Goal: Task Accomplishment & Management: Manage account settings

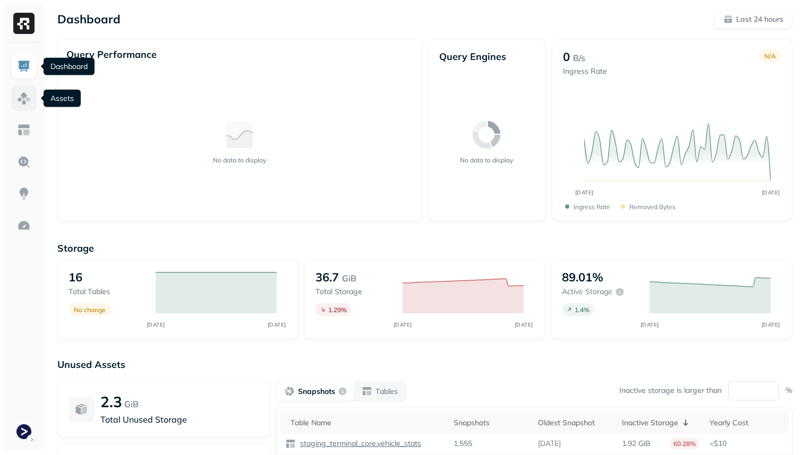
click at [20, 97] on img at bounding box center [24, 98] width 14 height 14
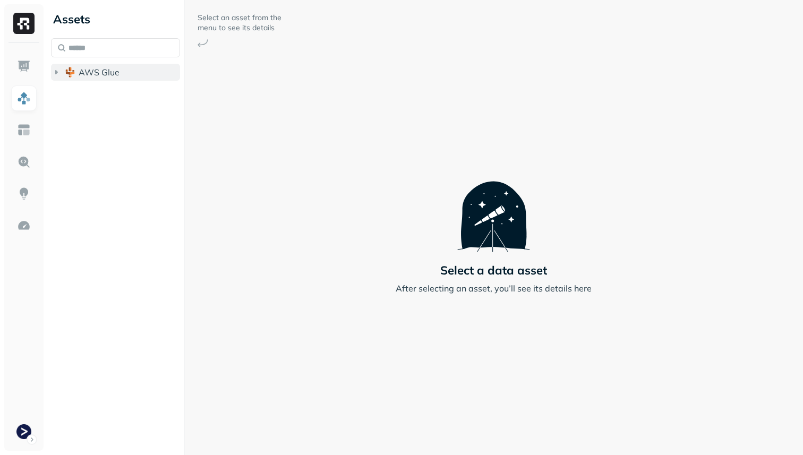
click at [117, 69] on span "AWS Glue" at bounding box center [99, 72] width 41 height 11
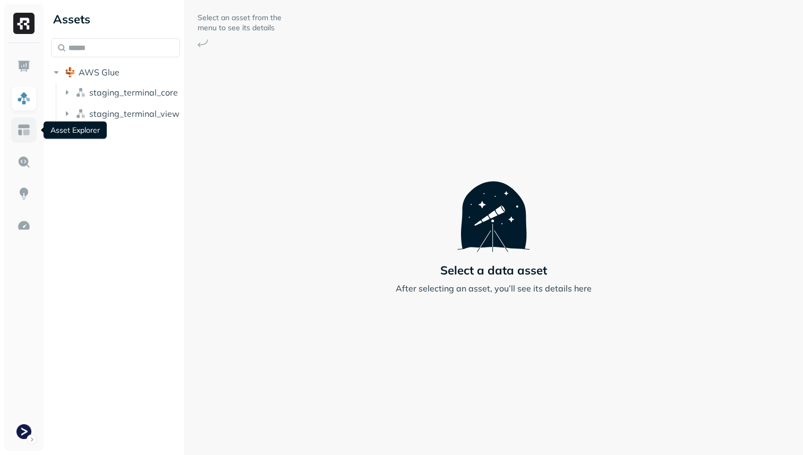
click at [26, 130] on img at bounding box center [24, 130] width 14 height 14
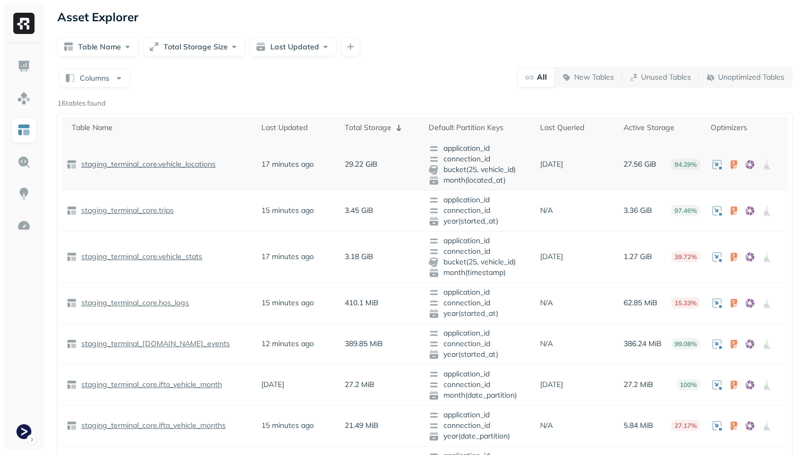
click at [202, 164] on p "staging_terminal_core.vehicle_locations" at bounding box center [147, 164] width 137 height 10
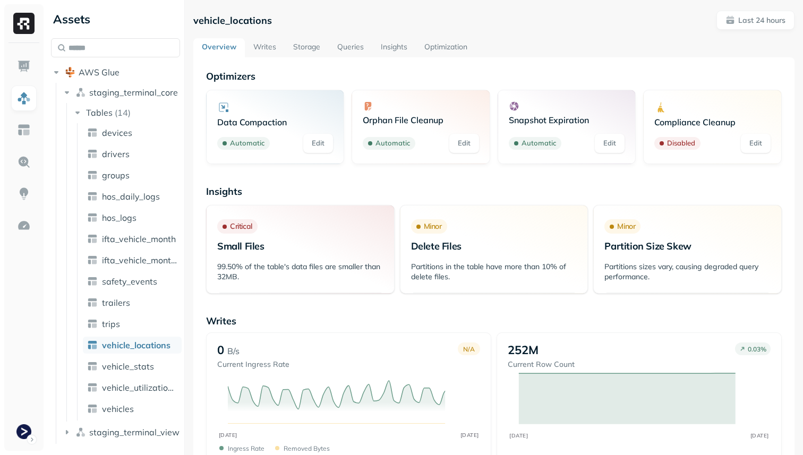
click at [446, 38] on link "Optimization" at bounding box center [446, 47] width 60 height 19
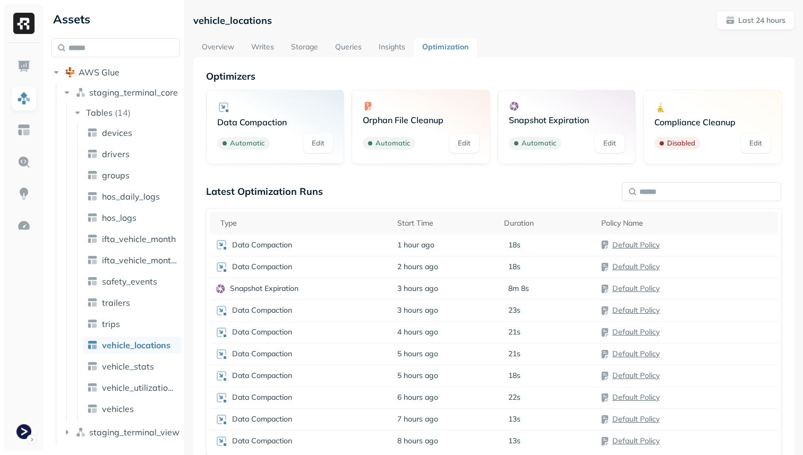
click at [312, 141] on link "Edit" at bounding box center [318, 143] width 30 height 19
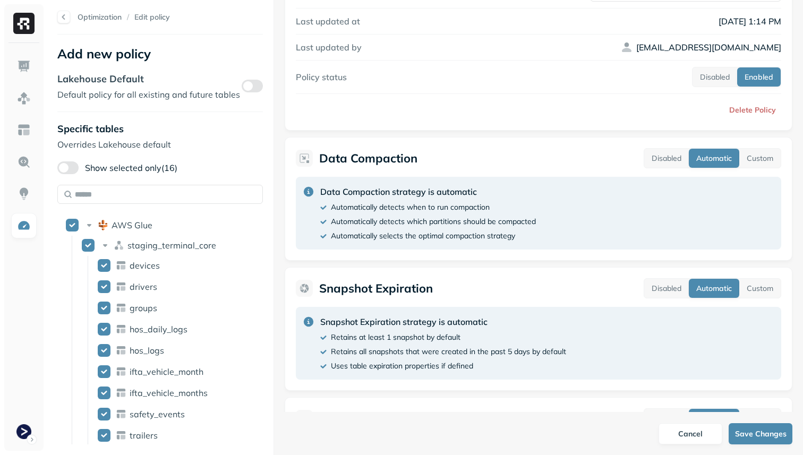
scroll to position [149, 0]
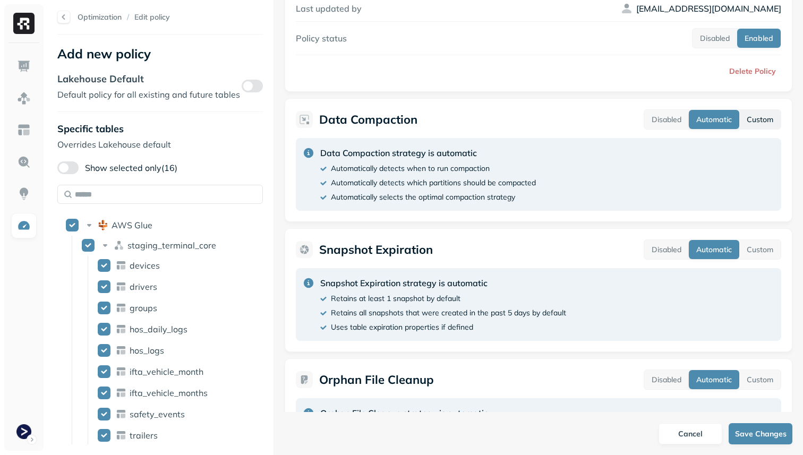
click at [760, 118] on button "Custom" at bounding box center [760, 119] width 41 height 19
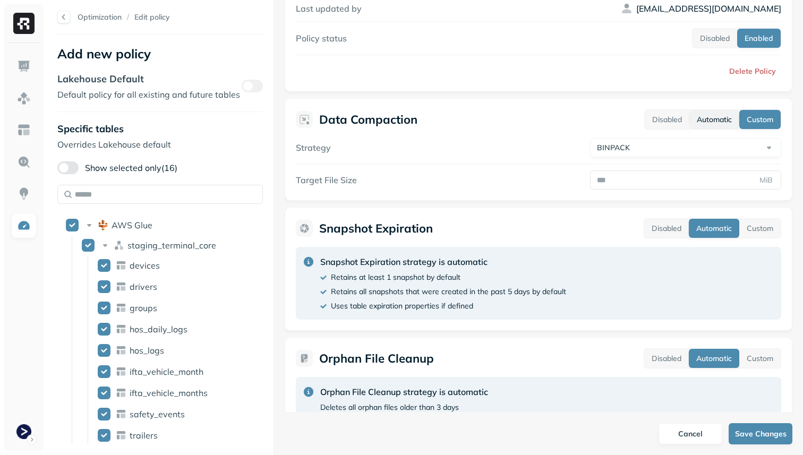
click at [714, 122] on button "Automatic" at bounding box center [715, 119] width 50 height 19
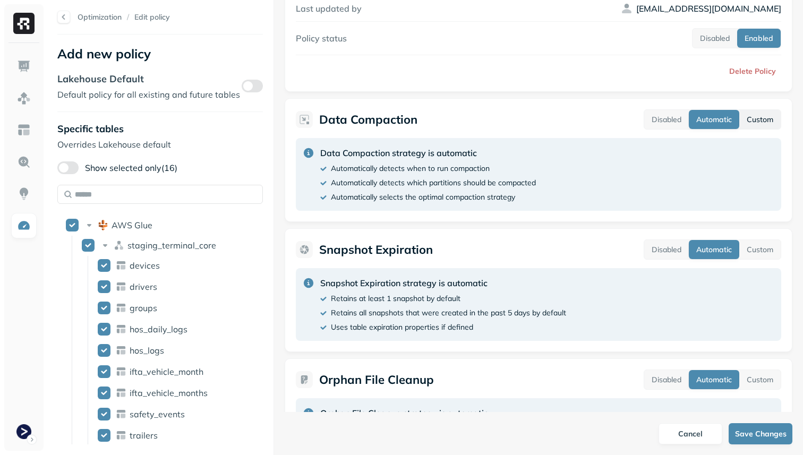
click at [761, 120] on button "Custom" at bounding box center [760, 119] width 41 height 19
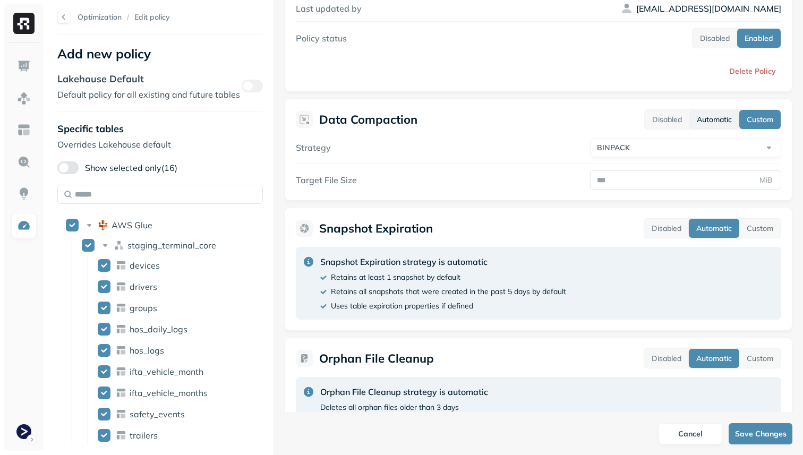
click at [711, 125] on button "Automatic" at bounding box center [715, 119] width 50 height 19
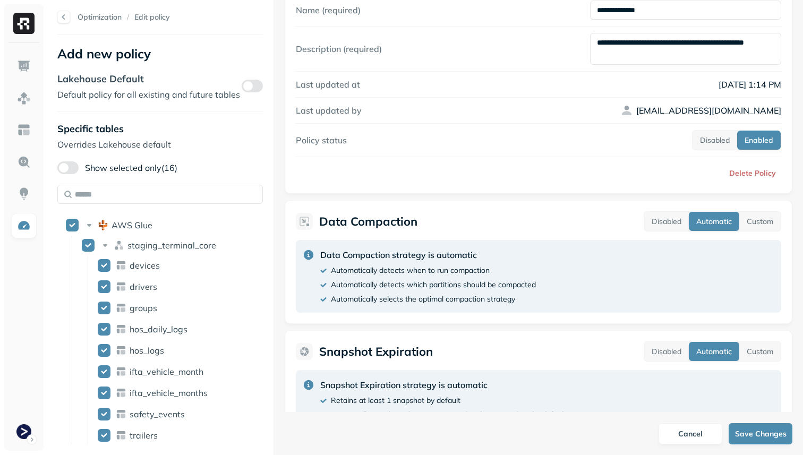
scroll to position [39, 0]
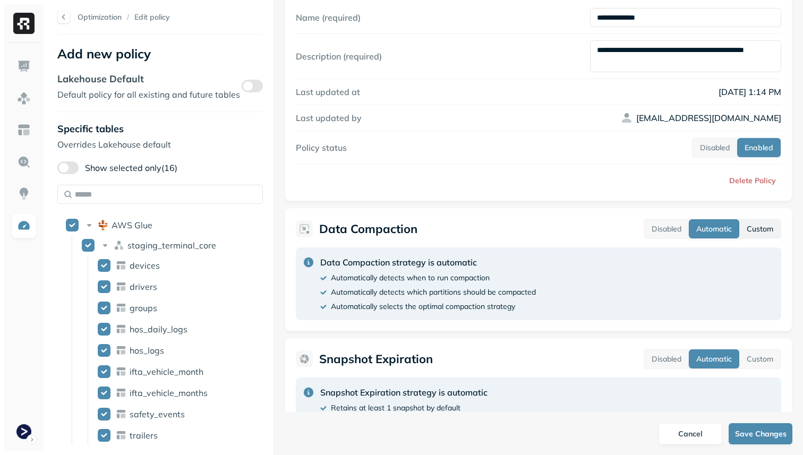
click at [747, 220] on button "Custom" at bounding box center [760, 228] width 41 height 19
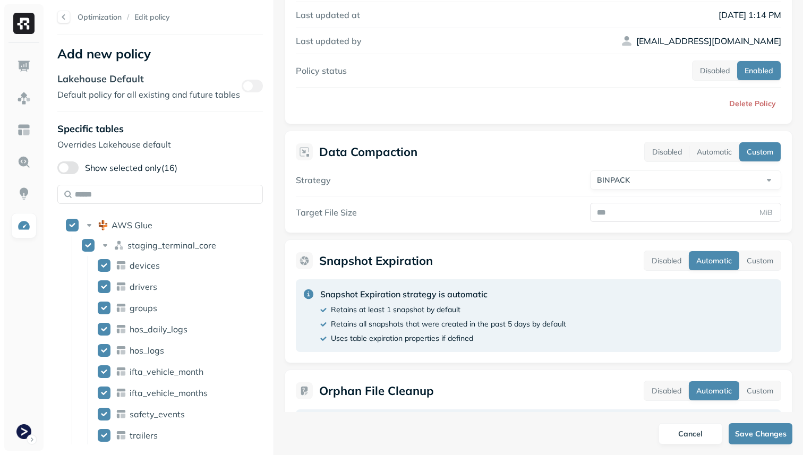
scroll to position [117, 0]
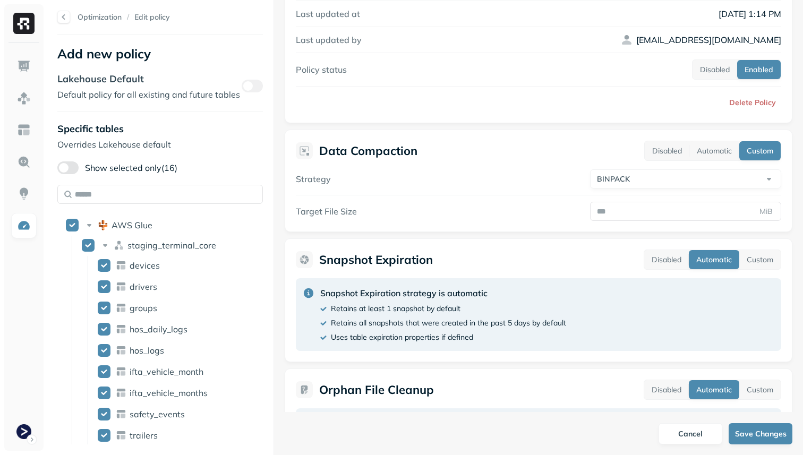
click at [320, 179] on label "Strategy" at bounding box center [313, 179] width 35 height 11
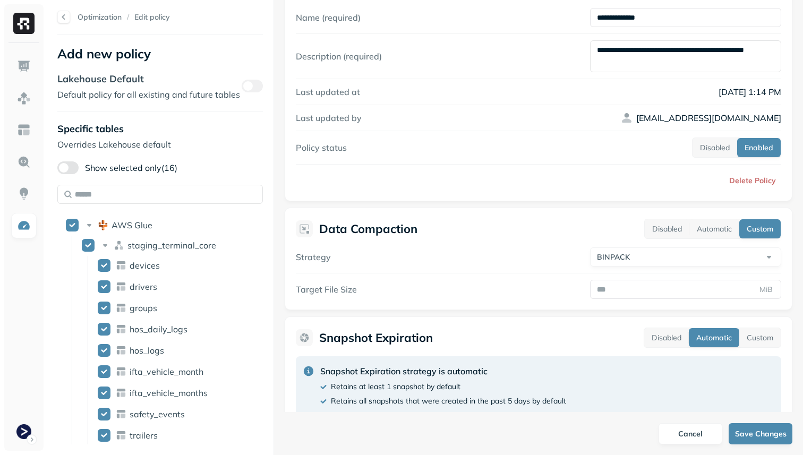
scroll to position [28, 0]
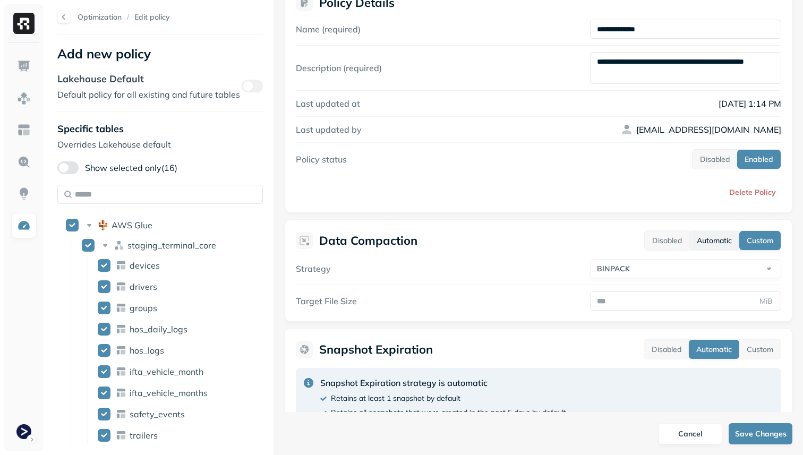
click at [720, 246] on button "Automatic" at bounding box center [715, 240] width 50 height 19
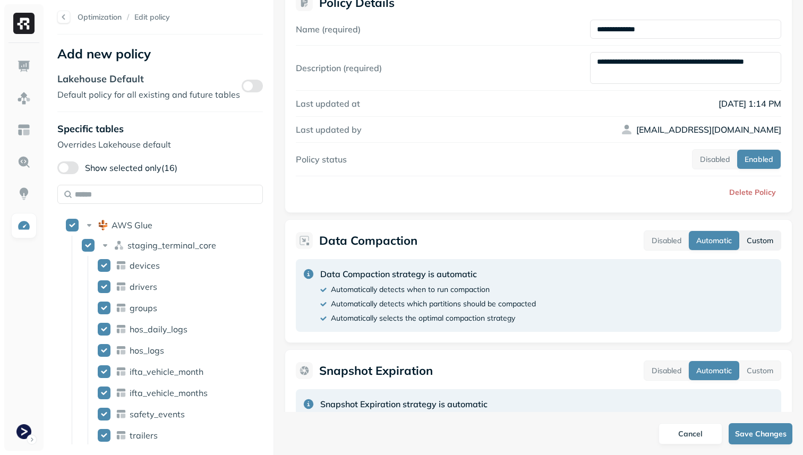
click at [756, 243] on button "Custom" at bounding box center [760, 240] width 41 height 19
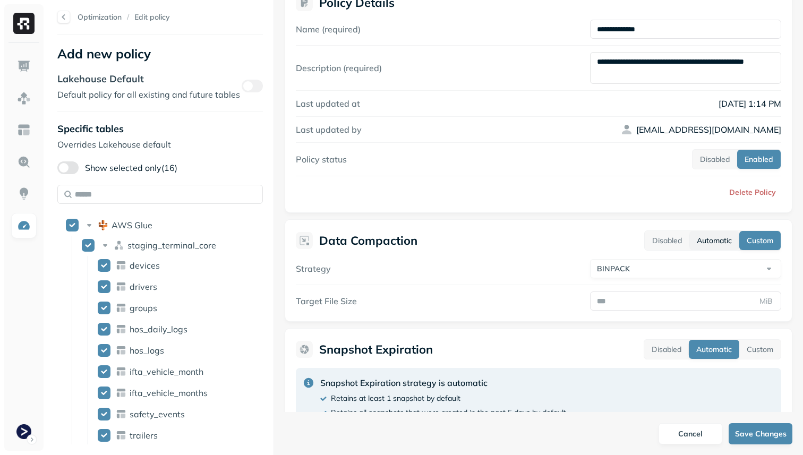
click at [726, 244] on button "Automatic" at bounding box center [715, 240] width 50 height 19
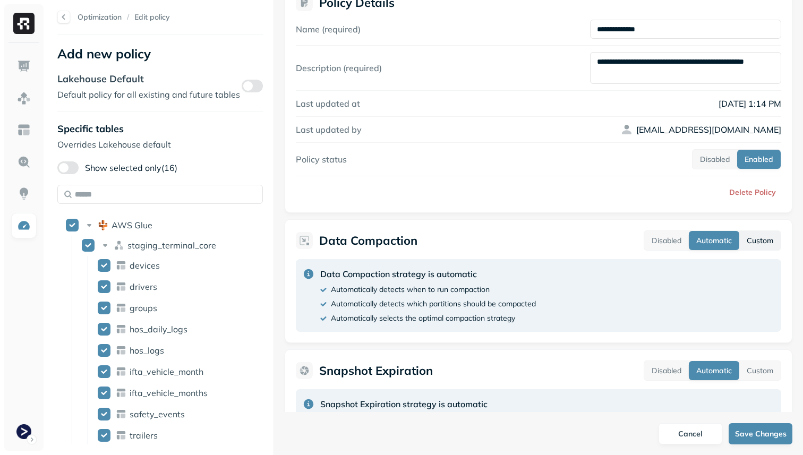
click at [753, 244] on button "Custom" at bounding box center [760, 240] width 41 height 19
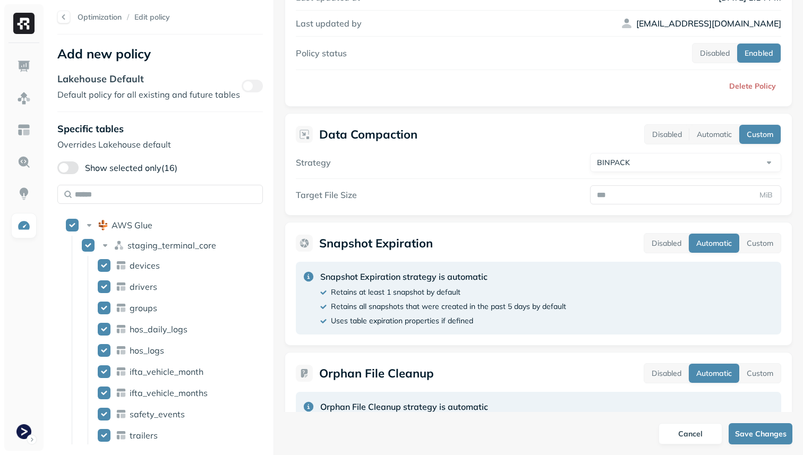
scroll to position [163, 0]
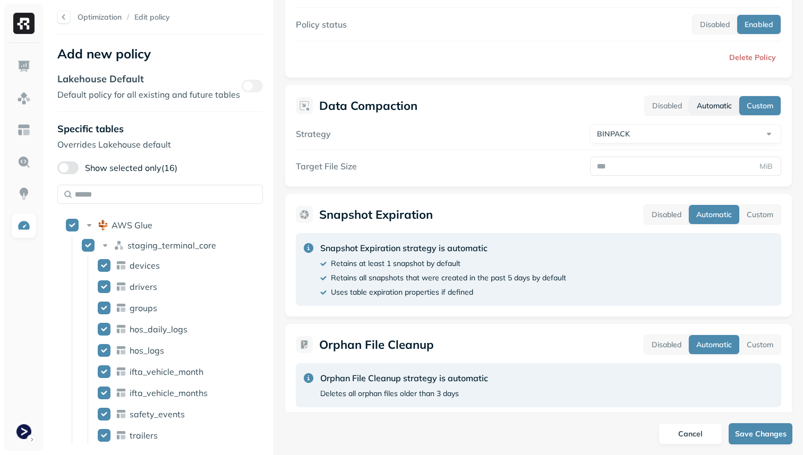
click at [715, 100] on button "Automatic" at bounding box center [715, 105] width 50 height 19
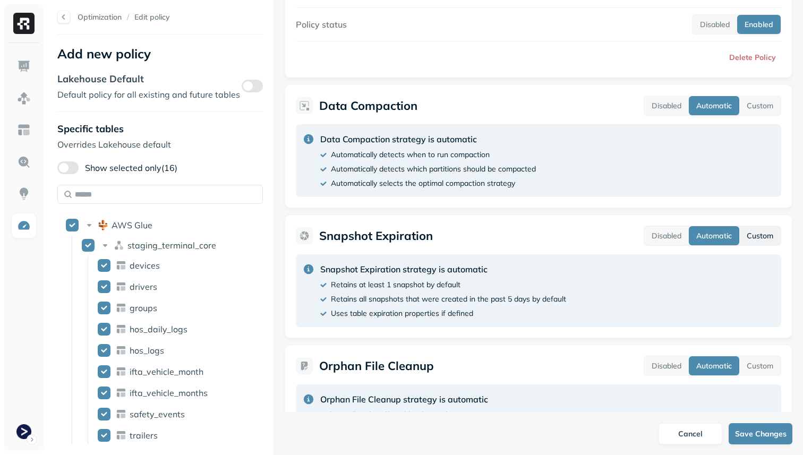
click at [753, 237] on button "Custom" at bounding box center [760, 235] width 41 height 19
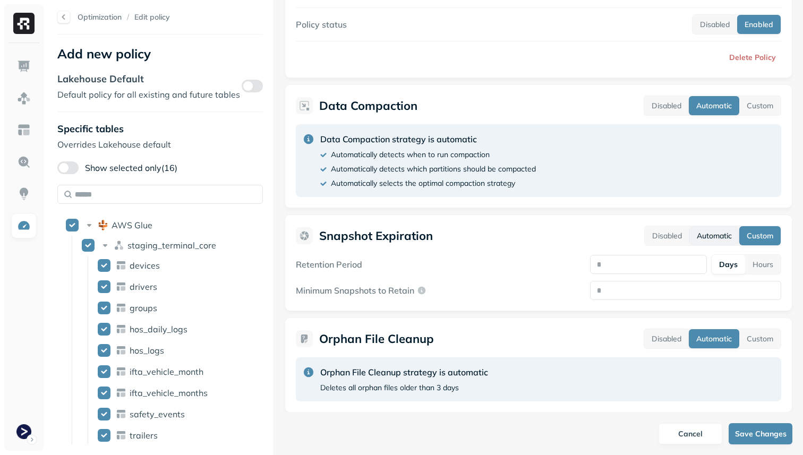
click at [734, 232] on button "Automatic" at bounding box center [715, 235] width 50 height 19
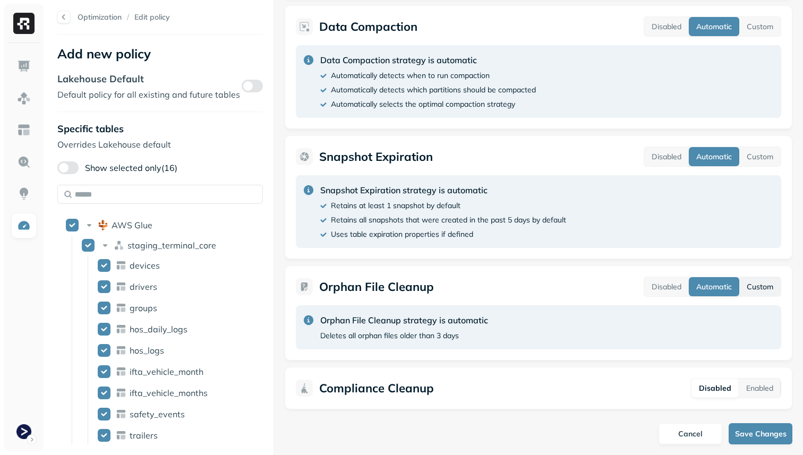
click at [754, 288] on button "Custom" at bounding box center [760, 286] width 41 height 19
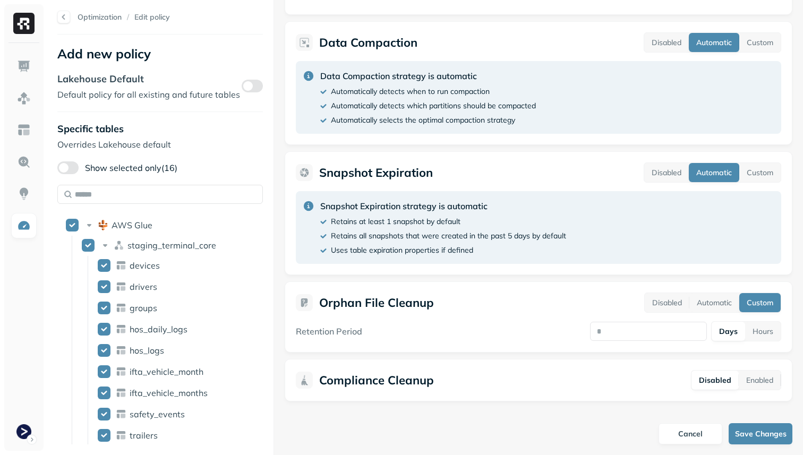
scroll to position [226, 0]
click at [724, 304] on button "Automatic" at bounding box center [715, 302] width 50 height 19
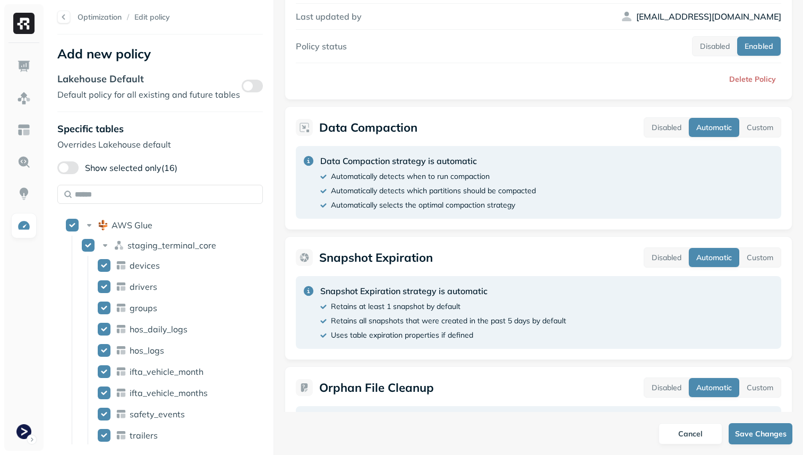
scroll to position [137, 0]
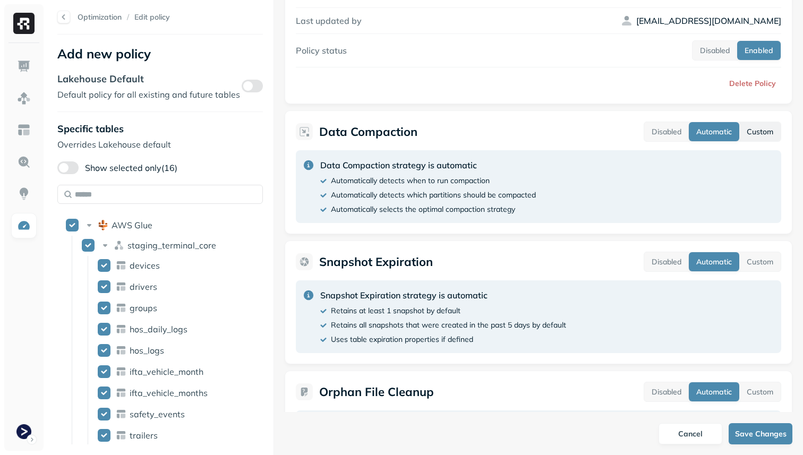
click at [758, 128] on button "Custom" at bounding box center [760, 131] width 41 height 19
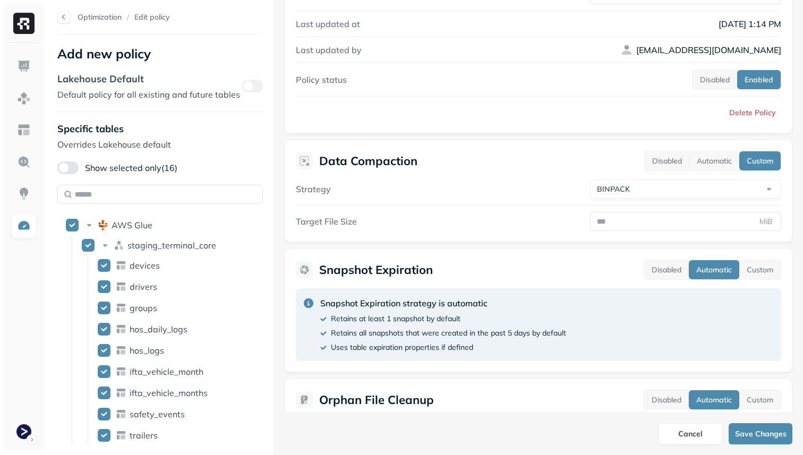
scroll to position [228, 0]
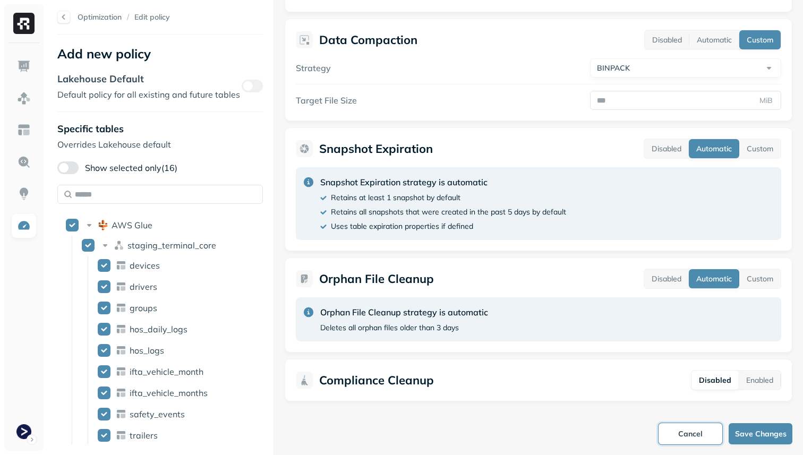
click at [683, 440] on button "Cancel" at bounding box center [691, 433] width 64 height 21
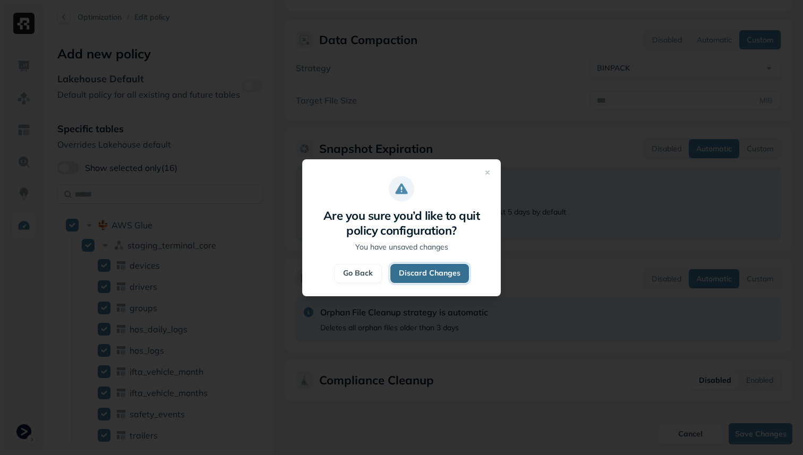
click at [453, 280] on button "Discard Changes" at bounding box center [429, 273] width 79 height 19
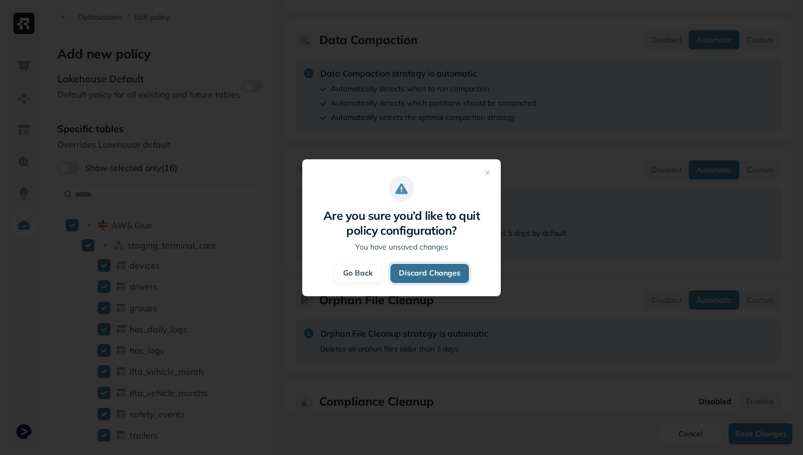
click at [430, 270] on button "Discard Changes" at bounding box center [429, 273] width 79 height 19
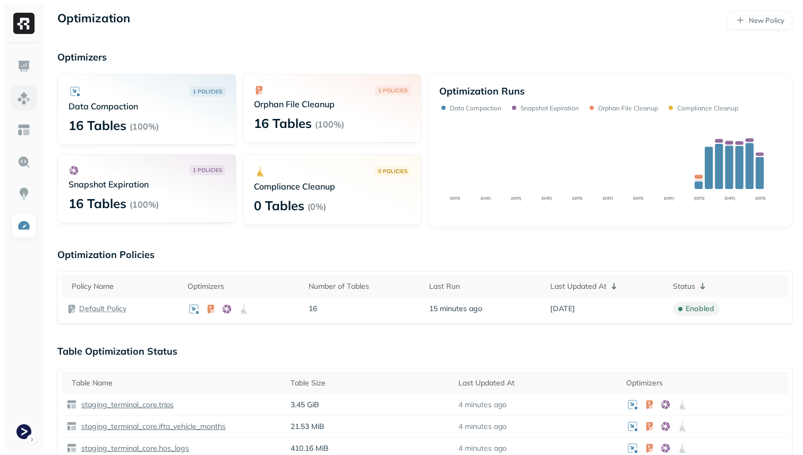
click at [22, 94] on img at bounding box center [24, 98] width 14 height 14
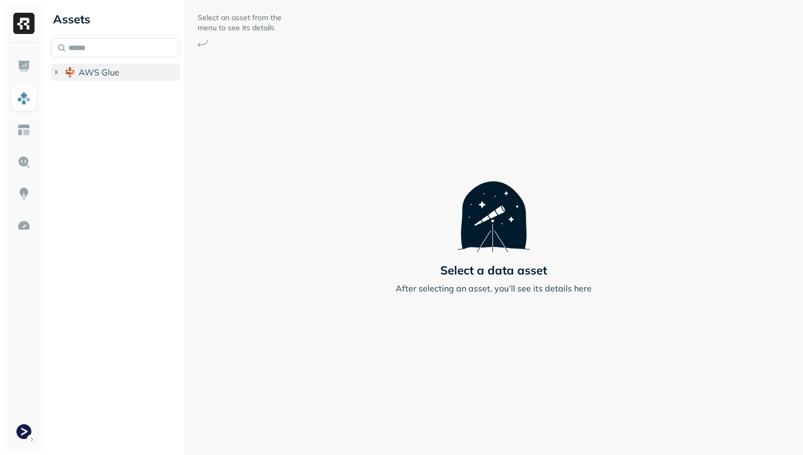
click at [73, 80] on button "AWS Glue" at bounding box center [115, 72] width 129 height 17
click at [91, 95] on span "staging_terminal_core" at bounding box center [133, 92] width 89 height 11
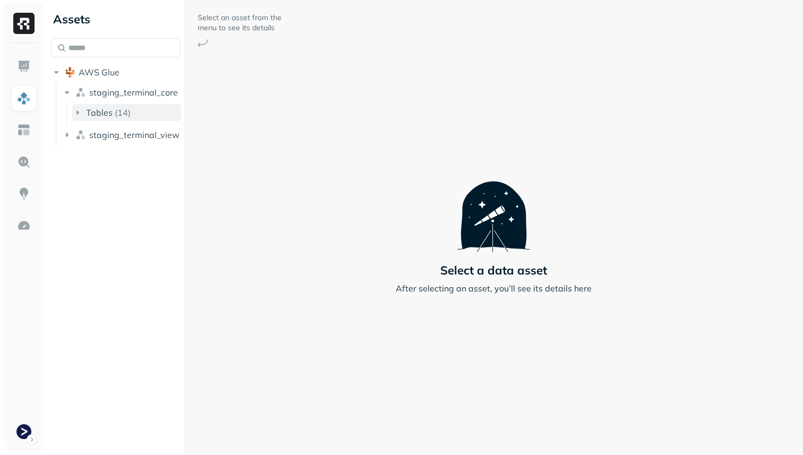
click at [91, 110] on span "Tables" at bounding box center [99, 112] width 27 height 11
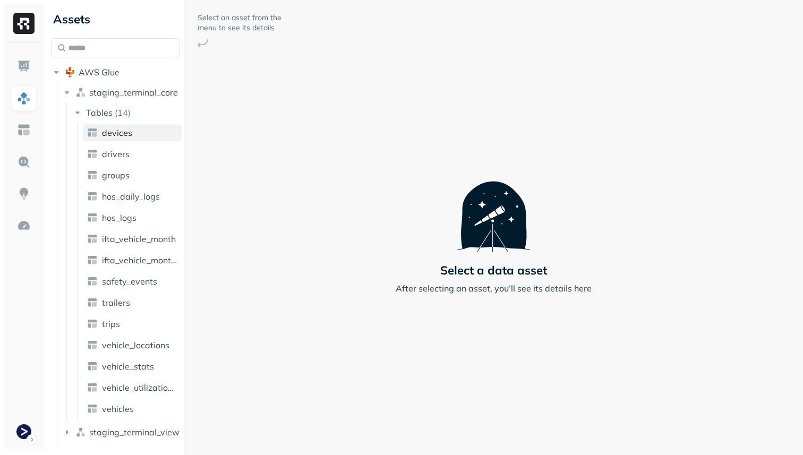
click at [131, 131] on link "devices" at bounding box center [132, 132] width 99 height 17
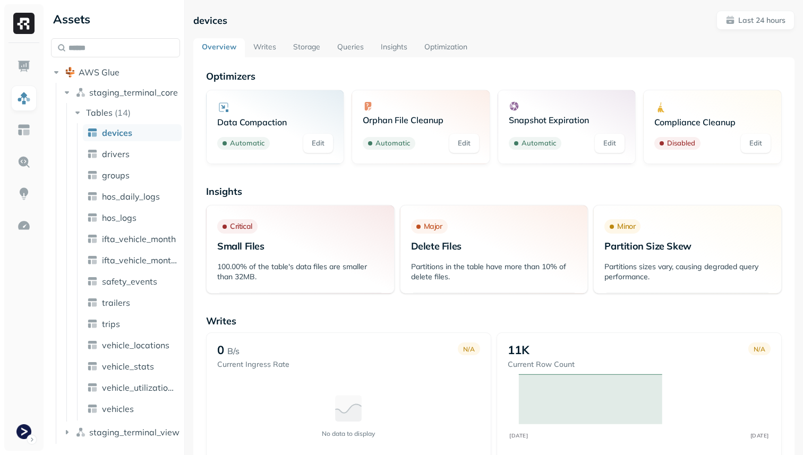
click at [459, 52] on link "Optimization" at bounding box center [446, 47] width 60 height 19
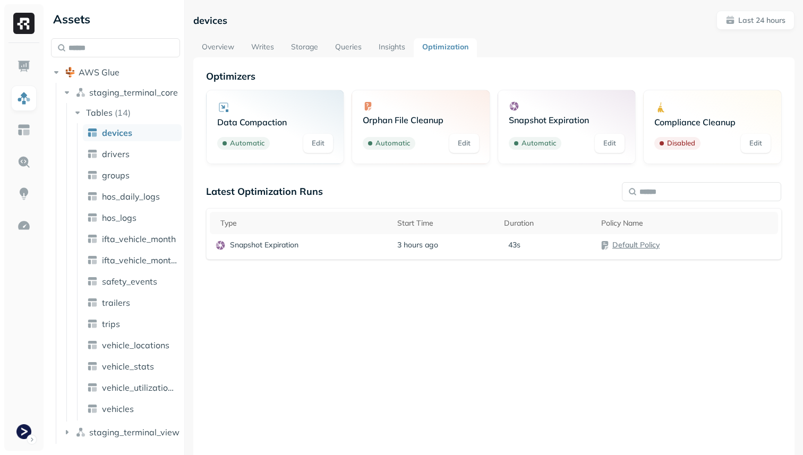
click at [710, 127] on p "Compliance Cleanup" at bounding box center [713, 122] width 116 height 11
click at [751, 144] on link "Edit" at bounding box center [756, 143] width 30 height 19
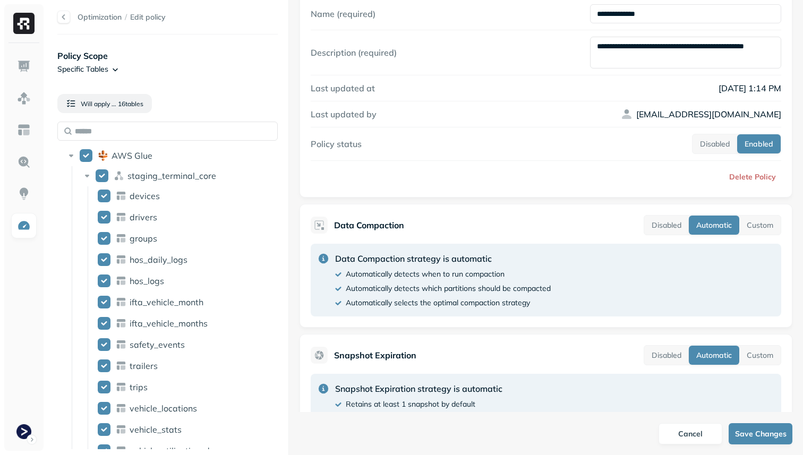
scroll to position [57, 0]
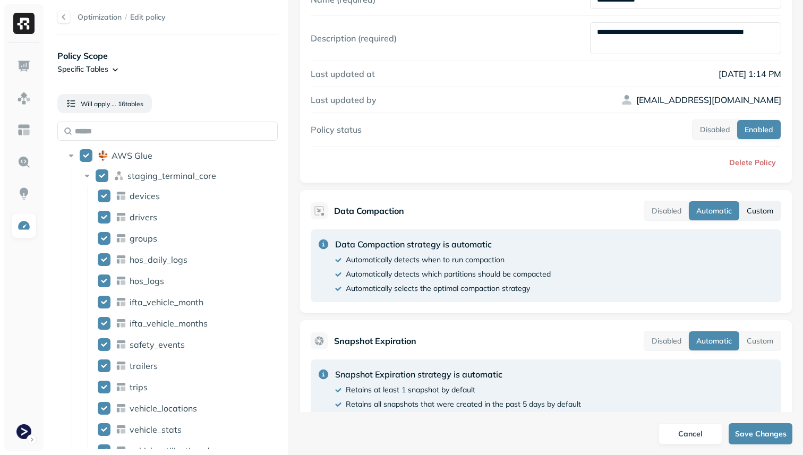
click at [760, 210] on button "Custom" at bounding box center [760, 210] width 41 height 19
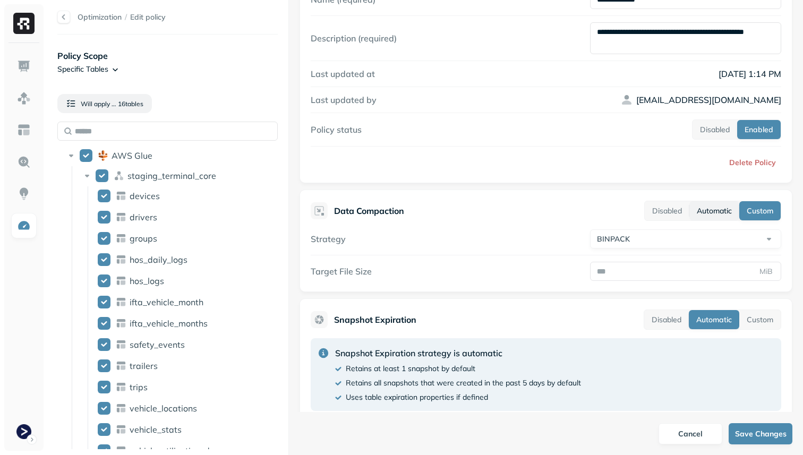
click at [722, 214] on button "Automatic" at bounding box center [715, 210] width 50 height 19
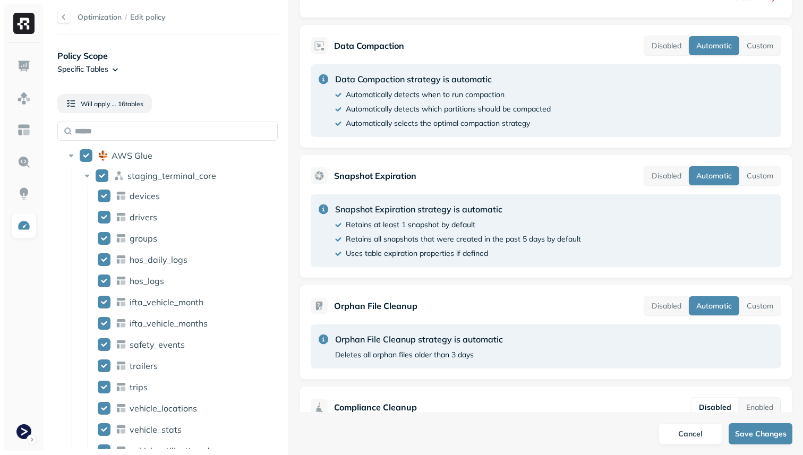
scroll to position [250, 0]
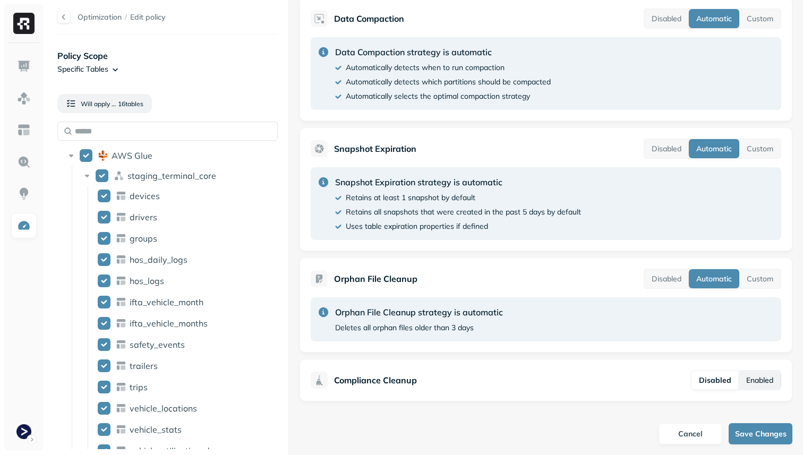
click at [751, 381] on button "Enabled" at bounding box center [760, 380] width 42 height 19
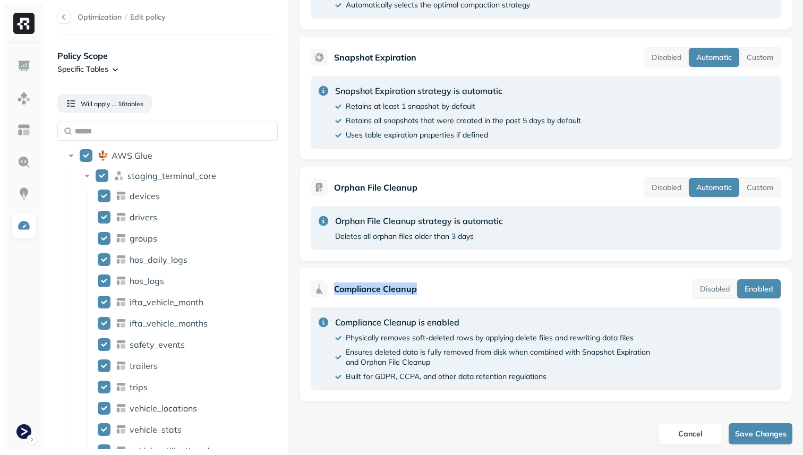
drag, startPoint x: 422, startPoint y: 290, endPoint x: 336, endPoint y: 287, distance: 86.1
click at [336, 287] on div "Compliance Cleanup Disabled Enabled" at bounding box center [546, 289] width 471 height 20
copy p "Compliance Cleanup"
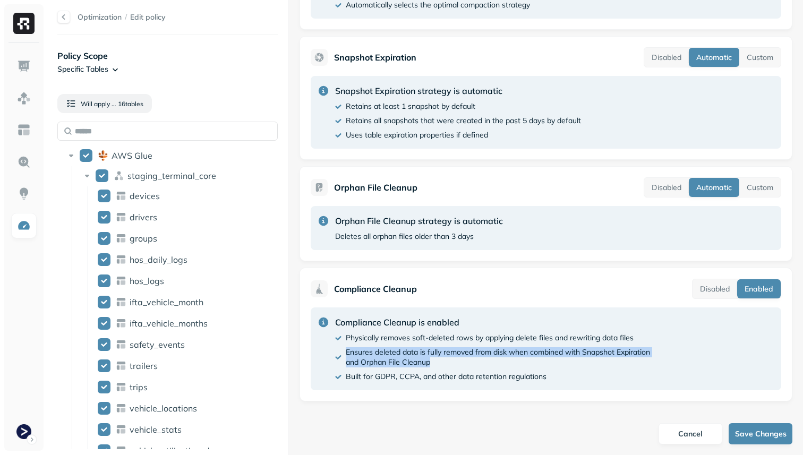
drag, startPoint x: 451, startPoint y: 366, endPoint x: 347, endPoint y: 350, distance: 104.9
click at [347, 350] on p "Ensures deleted data is fully removed from disk when combined with Snapshot Exp…" at bounding box center [498, 357] width 304 height 20
click at [427, 360] on p "Ensures deleted data is fully removed from disk when combined with Snapshot Exp…" at bounding box center [498, 357] width 304 height 20
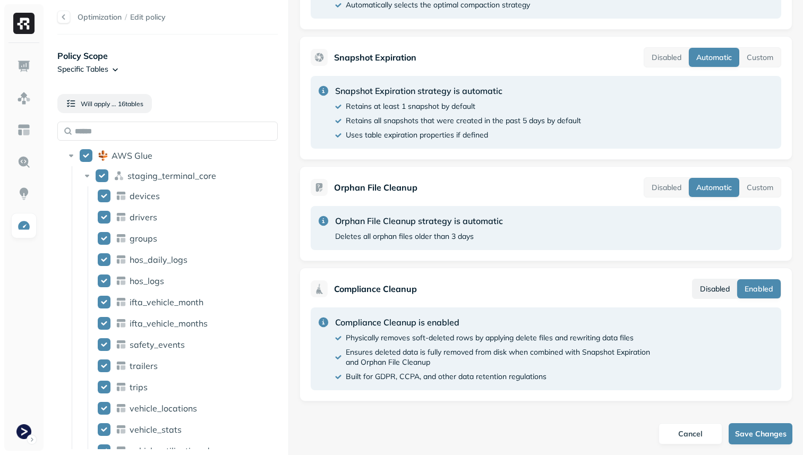
click at [719, 288] on button "Disabled" at bounding box center [715, 288] width 45 height 19
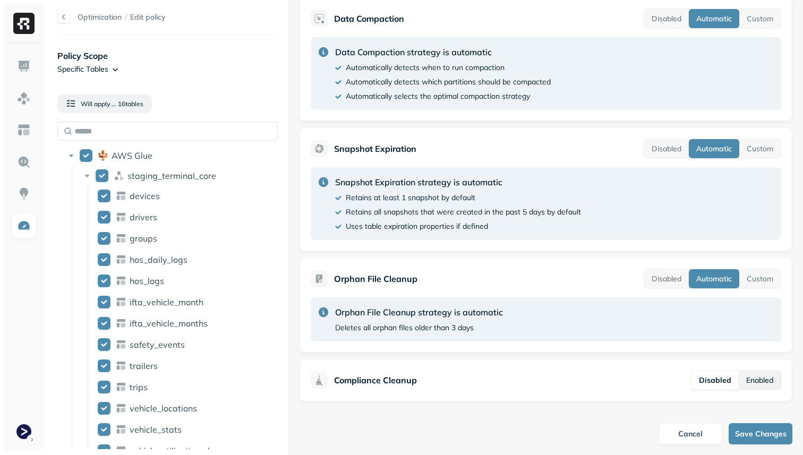
click at [762, 385] on button "Enabled" at bounding box center [760, 380] width 42 height 19
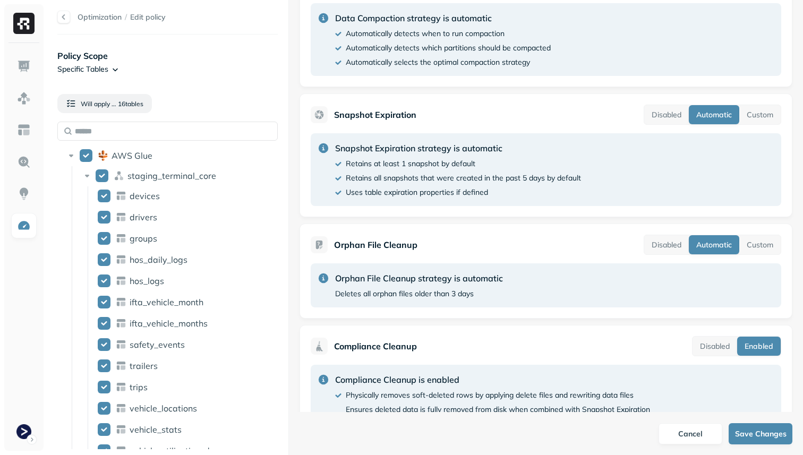
scroll to position [341, 0]
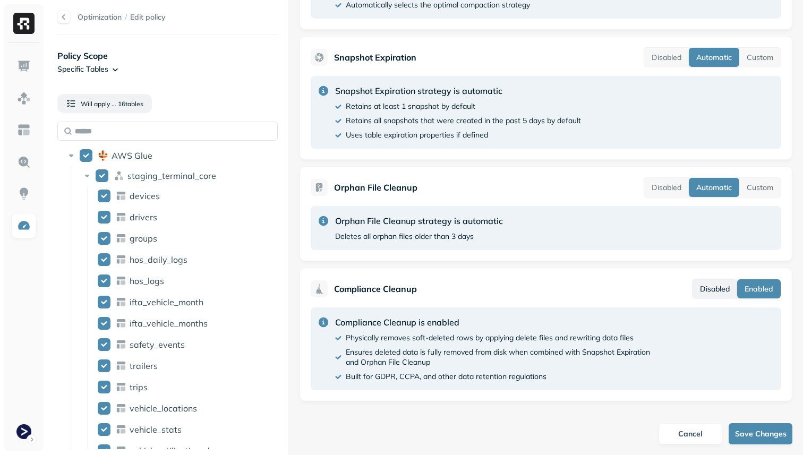
click at [729, 291] on button "Disabled" at bounding box center [715, 288] width 45 height 19
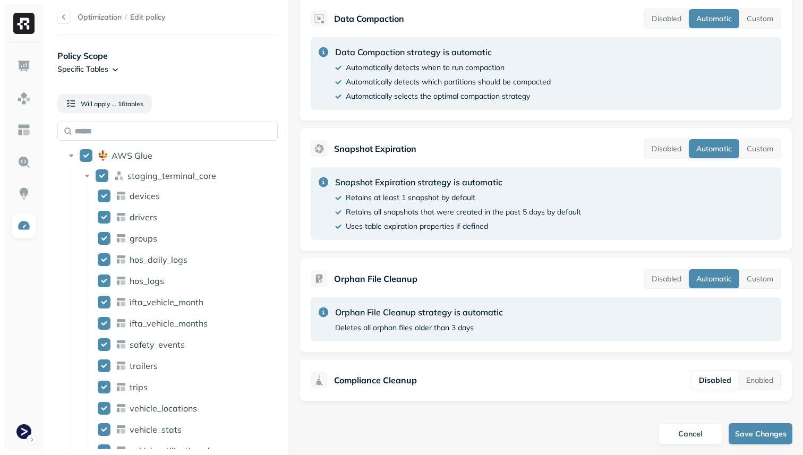
scroll to position [250, 0]
click at [750, 381] on button "Enabled" at bounding box center [760, 380] width 42 height 19
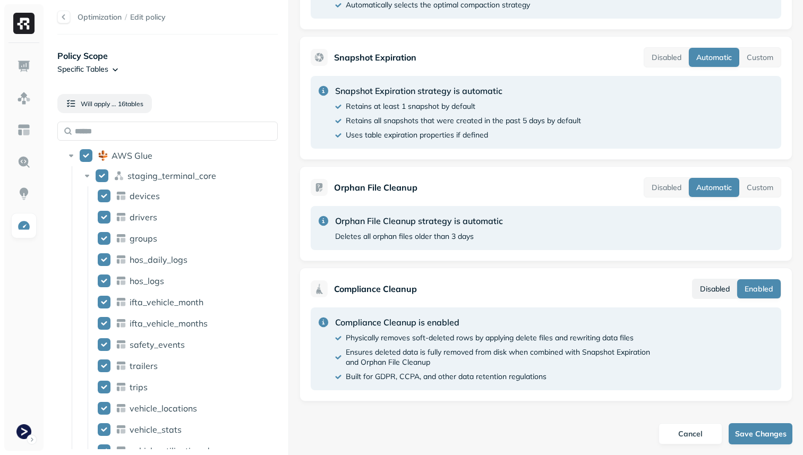
click at [723, 290] on button "Disabled" at bounding box center [715, 288] width 45 height 19
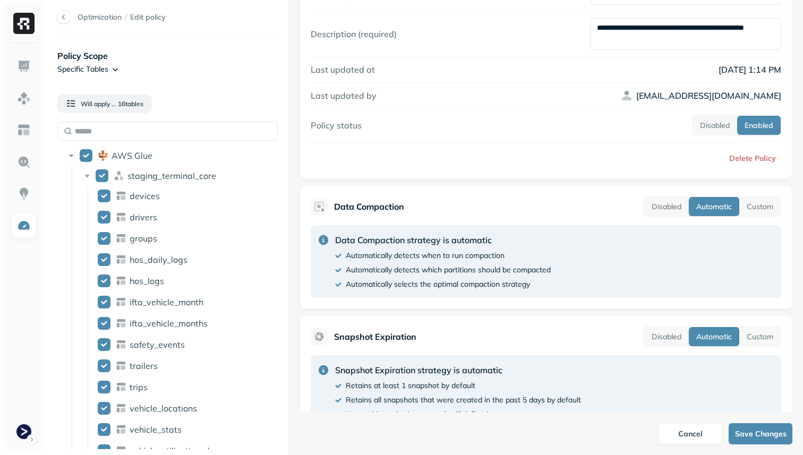
scroll to position [0, 0]
